Goal: Entertainment & Leisure: Consume media (video, audio)

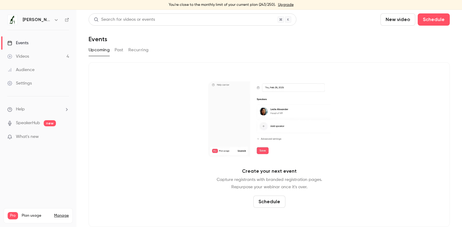
click at [42, 57] on link "Videos 4" at bounding box center [38, 56] width 76 height 13
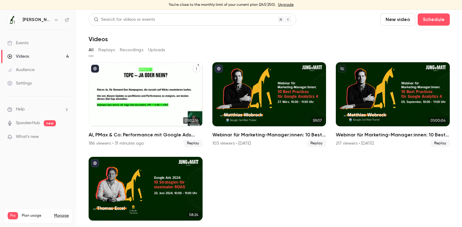
click at [162, 144] on div "186 viewers • 31 minutes ago Replay" at bounding box center [146, 143] width 114 height 7
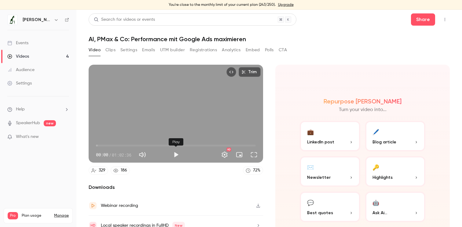
click at [174, 153] on button "Play" at bounding box center [176, 155] width 12 height 12
click at [177, 153] on button "Pause" at bounding box center [176, 155] width 12 height 12
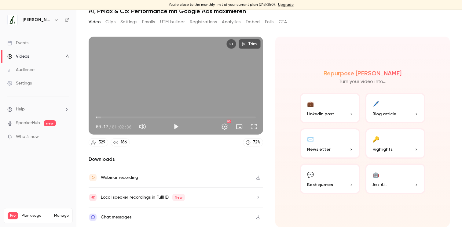
click at [125, 215] on div "Chat messages" at bounding box center [116, 217] width 31 height 7
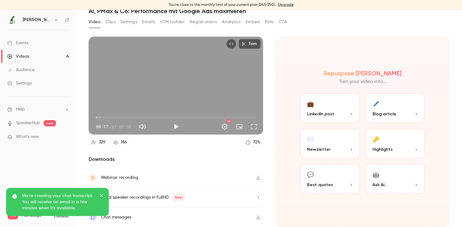
click at [102, 195] on icon "close" at bounding box center [102, 195] width 4 height 5
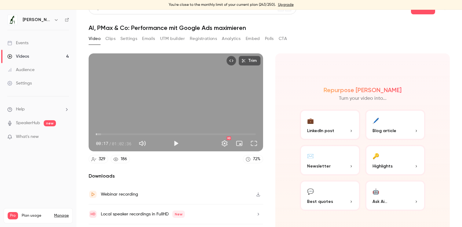
scroll to position [10, 0]
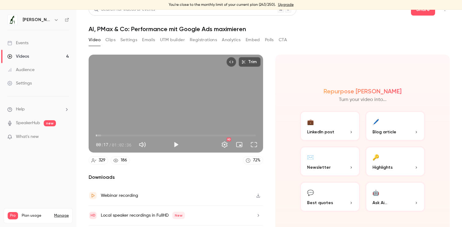
click at [176, 144] on button "Play" at bounding box center [176, 145] width 12 height 12
click at [177, 144] on button "Pause" at bounding box center [176, 145] width 12 height 12
type input "****"
click at [121, 161] on div "186" at bounding box center [124, 160] width 6 height 6
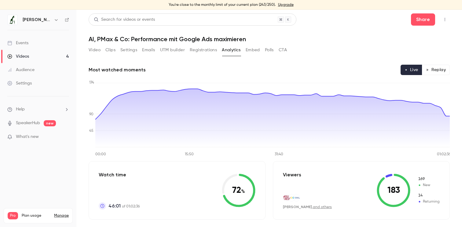
click at [93, 52] on button "Video" at bounding box center [95, 50] width 12 height 10
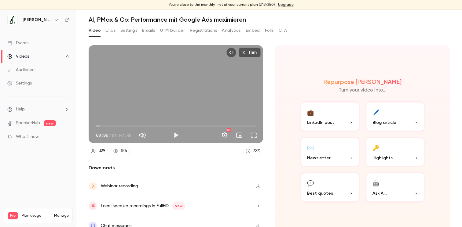
scroll to position [28, 0]
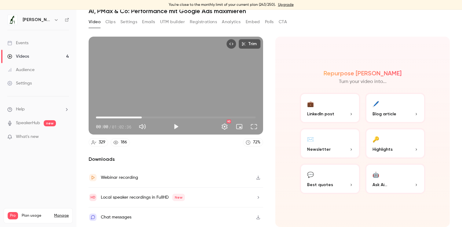
click at [142, 117] on span "17:57" at bounding box center [176, 118] width 160 height 10
click at [179, 127] on button "Play" at bounding box center [176, 127] width 12 height 12
click at [176, 116] on span "17:57" at bounding box center [176, 118] width 160 height 10
click at [187, 115] on span "31:22" at bounding box center [176, 118] width 160 height 10
click at [201, 116] on span "35:33" at bounding box center [176, 118] width 160 height 10
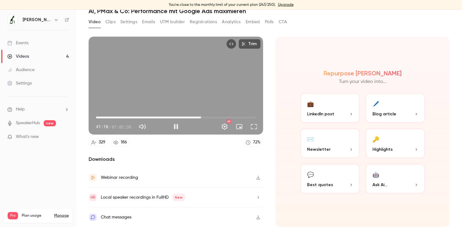
click at [217, 116] on span "41:10" at bounding box center [176, 118] width 160 height 10
click at [224, 116] on span "47:17" at bounding box center [176, 118] width 160 height 10
type input "******"
click at [172, 129] on button "Pause" at bounding box center [176, 127] width 12 height 12
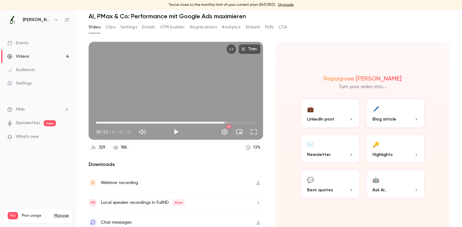
click at [110, 27] on button "Clips" at bounding box center [110, 27] width 10 height 10
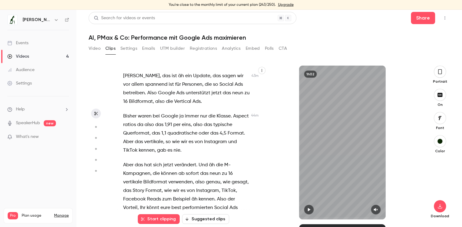
scroll to position [8770, 0]
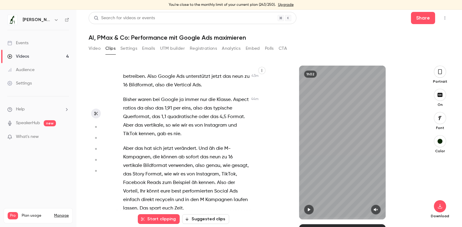
click at [132, 48] on button "Settings" at bounding box center [128, 49] width 17 height 10
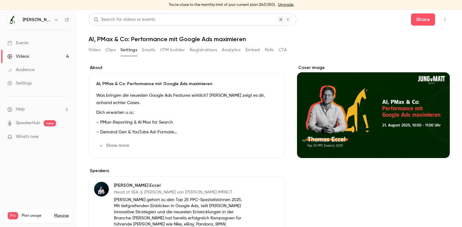
click at [151, 47] on button "Emails" at bounding box center [148, 50] width 13 height 10
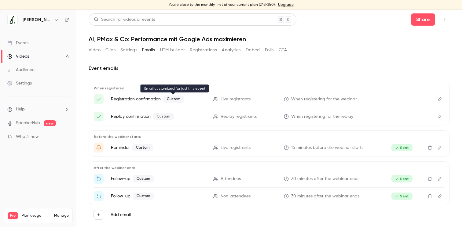
scroll to position [10, 0]
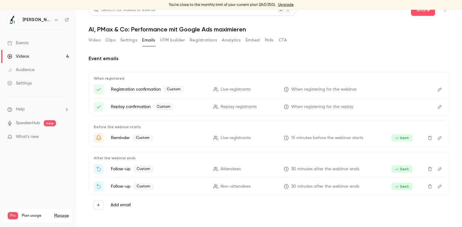
click at [439, 188] on icon "Edit" at bounding box center [439, 186] width 5 height 4
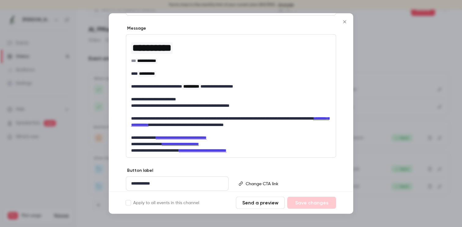
scroll to position [90, 0]
click at [346, 23] on icon "Close" at bounding box center [344, 22] width 7 height 5
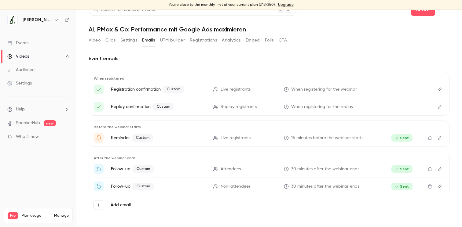
scroll to position [0, 0]
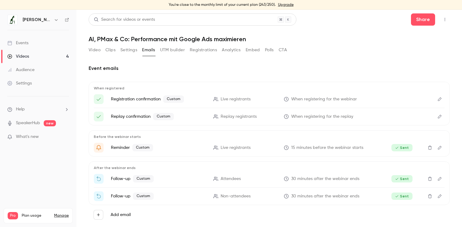
click at [169, 47] on button "UTM builder" at bounding box center [172, 50] width 25 height 10
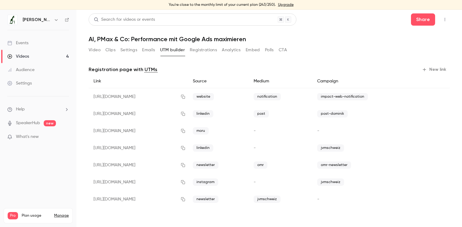
click at [200, 53] on button "Registrations" at bounding box center [203, 50] width 27 height 10
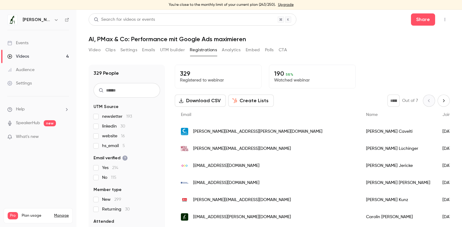
click at [130, 88] on input "text" at bounding box center [126, 90] width 67 height 15
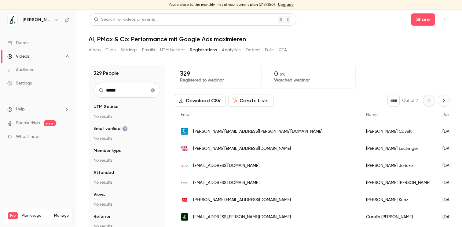
type input "******"
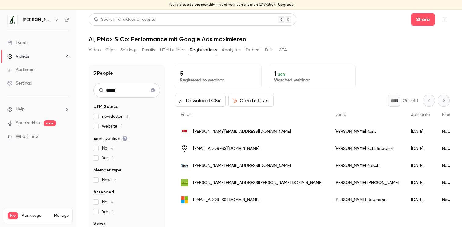
click at [153, 90] on icon "Clear search" at bounding box center [152, 90] width 5 height 4
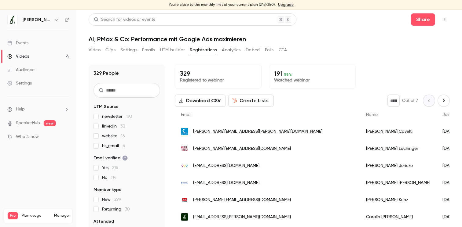
click at [118, 86] on input "text" at bounding box center [126, 90] width 67 height 15
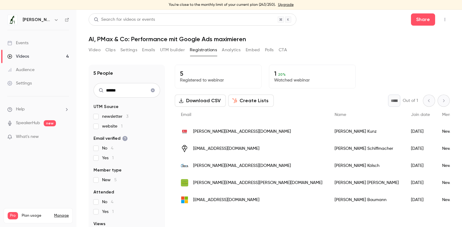
type input "******"
click at [152, 89] on icon "Clear search" at bounding box center [153, 91] width 4 height 4
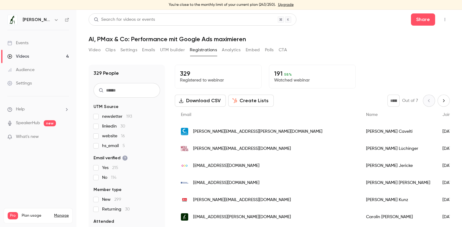
click at [234, 50] on button "Analytics" at bounding box center [231, 50] width 19 height 10
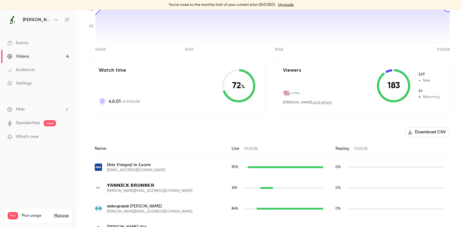
scroll to position [161, 0]
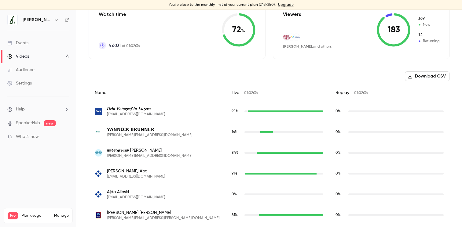
click at [225, 92] on div "Live 01:02:36" at bounding box center [277, 93] width 104 height 16
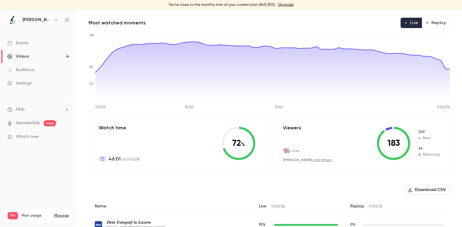
scroll to position [0, 0]
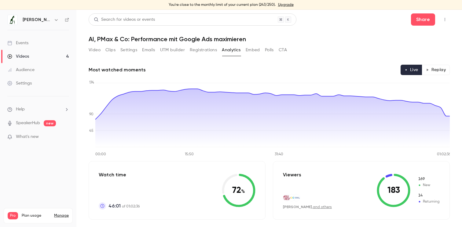
click at [253, 54] on button "Embed" at bounding box center [253, 50] width 14 height 10
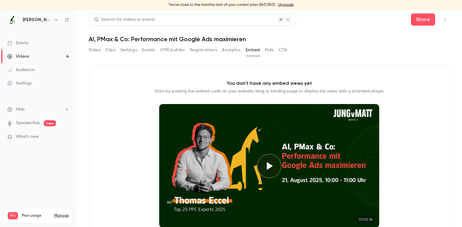
click at [235, 49] on button "Analytics" at bounding box center [231, 50] width 19 height 10
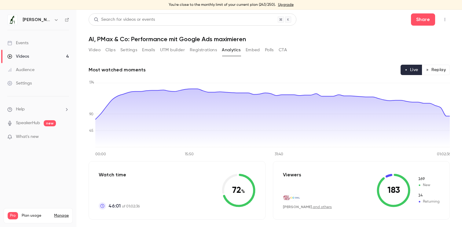
click at [253, 49] on button "Embed" at bounding box center [253, 50] width 14 height 10
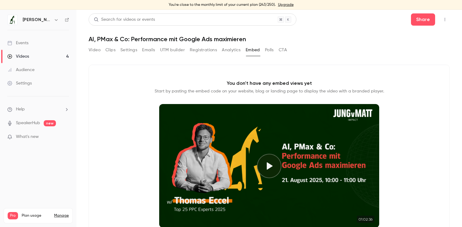
click at [266, 46] on button "Polls" at bounding box center [269, 50] width 9 height 10
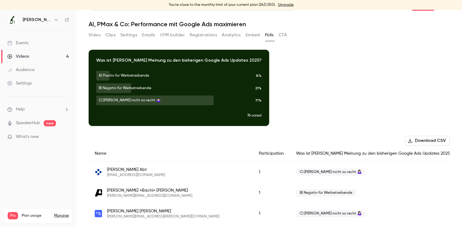
scroll to position [14, 0]
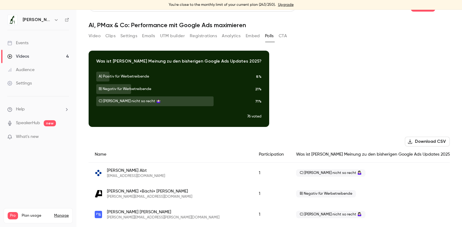
click at [286, 35] on button "CTA" at bounding box center [283, 36] width 8 height 10
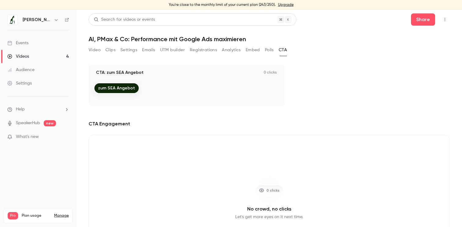
click at [103, 45] on div "Video Clips Settings Emails UTM builder Registrations Analytics Embed Polls CTA" at bounding box center [188, 50] width 198 height 10
click at [93, 51] on button "Video" at bounding box center [95, 50] width 12 height 10
